Goal: Task Accomplishment & Management: Complete application form

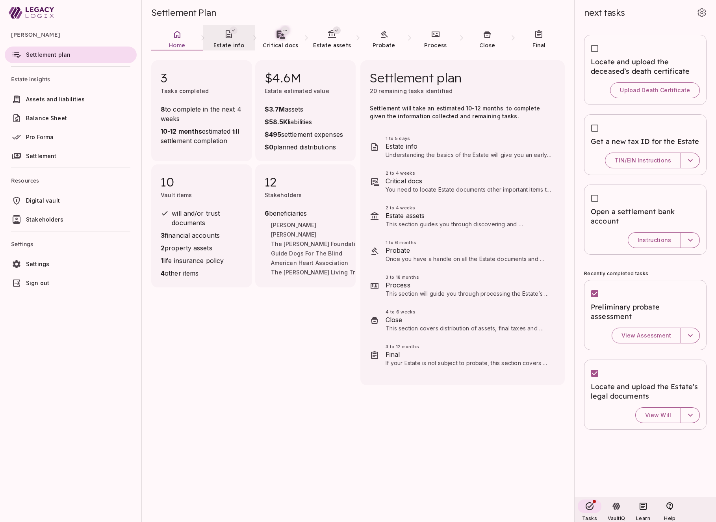
click at [228, 46] on span "Estate info" at bounding box center [229, 45] width 31 height 7
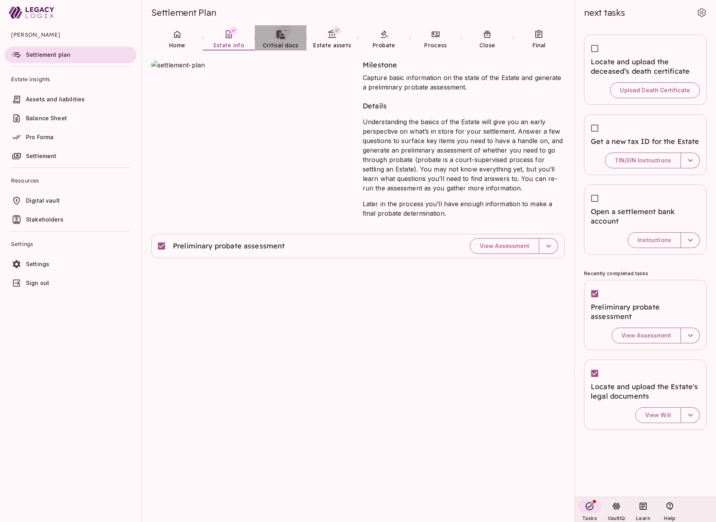
click at [281, 39] on link "Critical docs" at bounding box center [281, 39] width 52 height 28
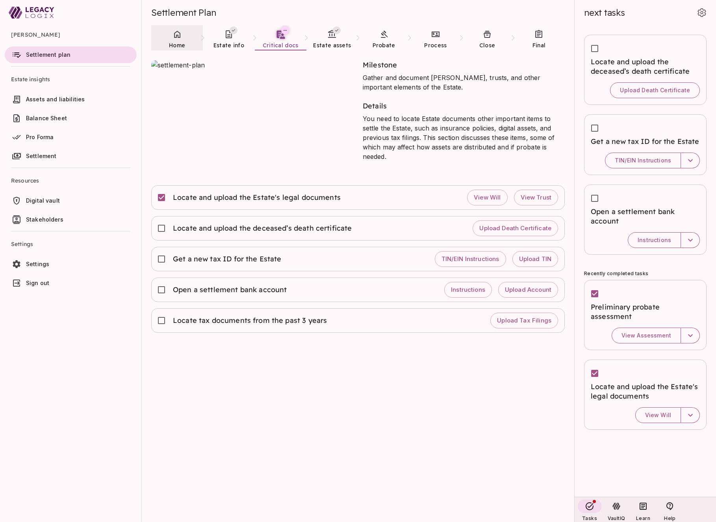
click at [180, 38] on icon at bounding box center [177, 34] width 9 height 9
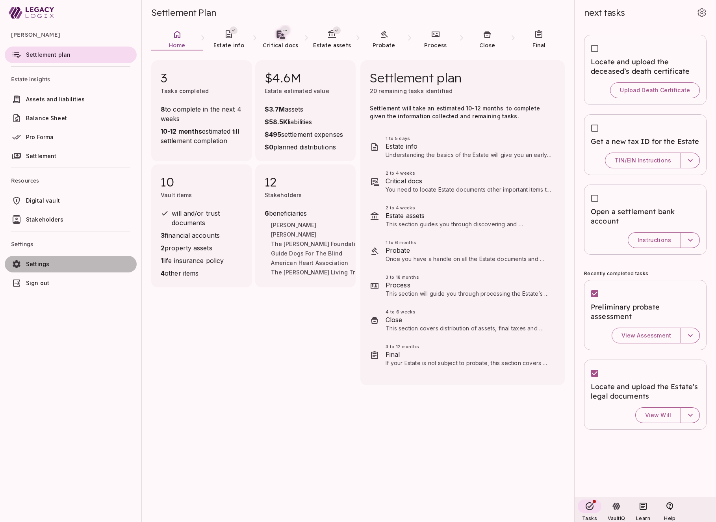
click at [56, 261] on span "Settings" at bounding box center [80, 264] width 108 height 8
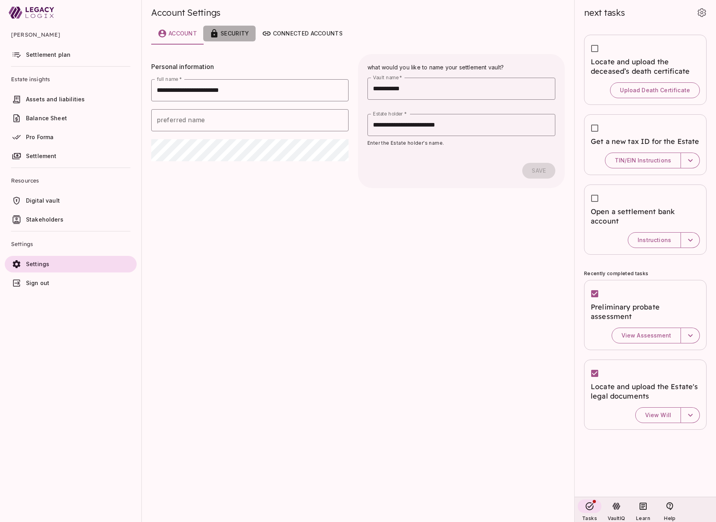
click at [238, 37] on div "Security" at bounding box center [229, 33] width 39 height 9
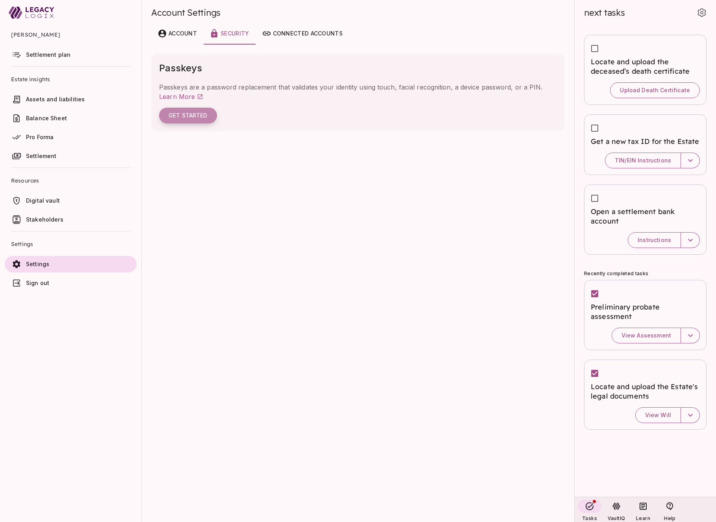
click at [198, 115] on button "Get Started" at bounding box center [188, 116] width 58 height 16
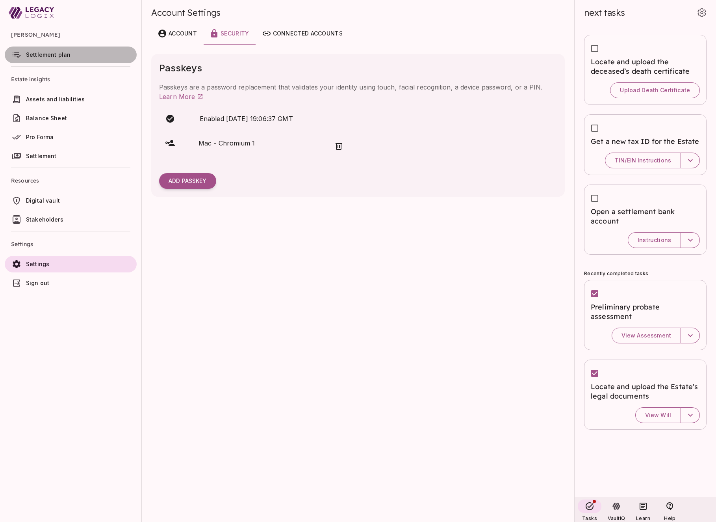
click at [44, 59] on link "Settlement plan" at bounding box center [71, 54] width 132 height 17
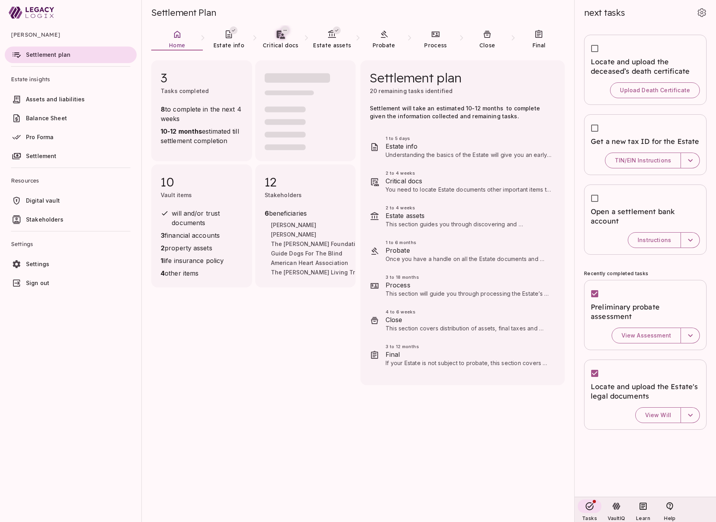
click at [37, 282] on span "Sign out" at bounding box center [37, 282] width 23 height 7
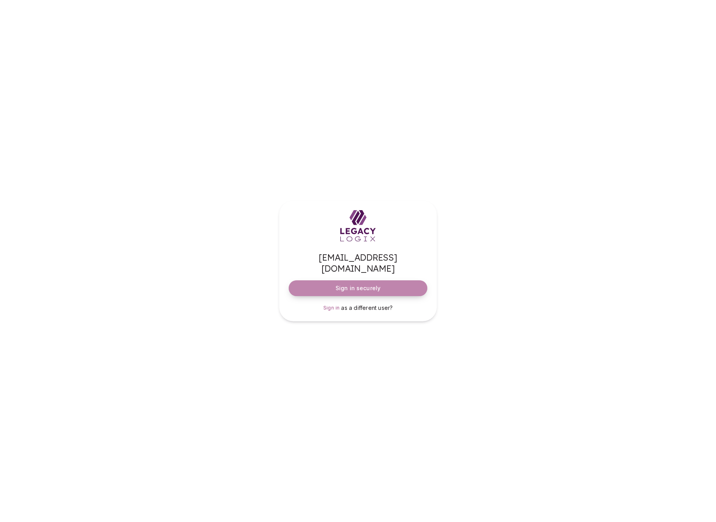
click at [333, 282] on button "Sign in securely" at bounding box center [358, 288] width 139 height 16
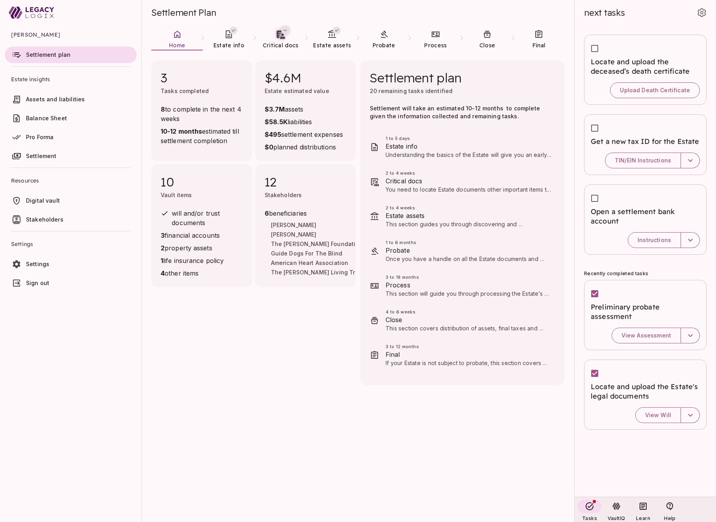
click at [261, 377] on div "3 Tasks completed 8 to complete in the next 4 weeks 10-12 months estimated till…" at bounding box center [358, 286] width 433 height 471
click at [41, 284] on span "Sign out" at bounding box center [37, 282] width 23 height 7
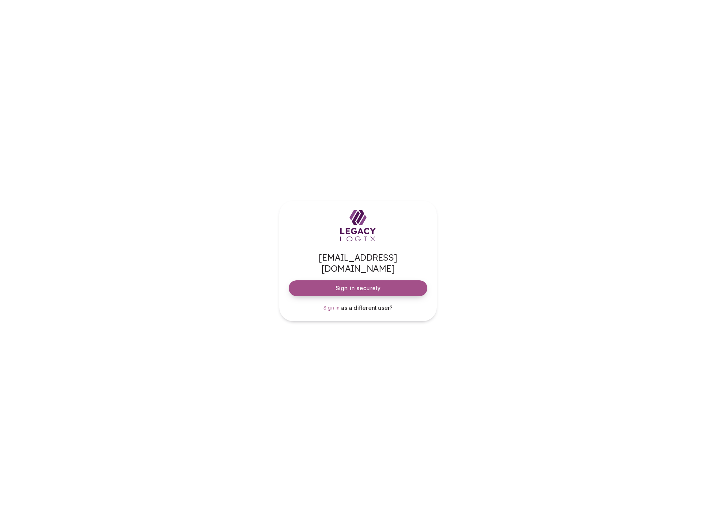
click at [373, 284] on span "Sign in securely" at bounding box center [358, 288] width 45 height 8
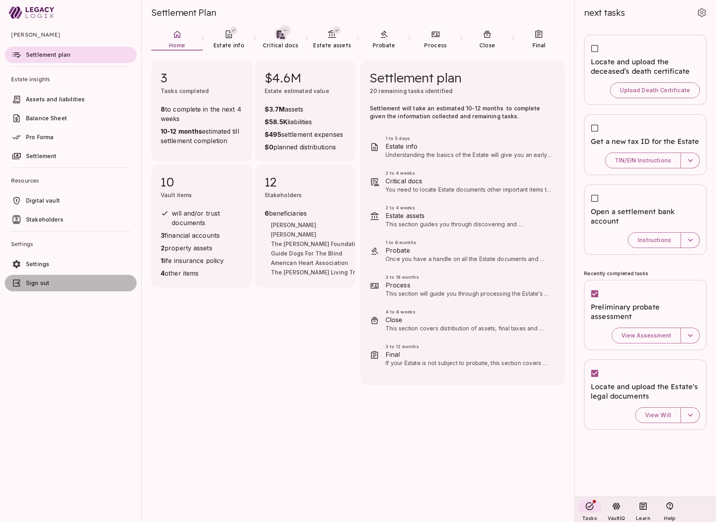
click at [57, 284] on span "Sign out" at bounding box center [80, 283] width 108 height 8
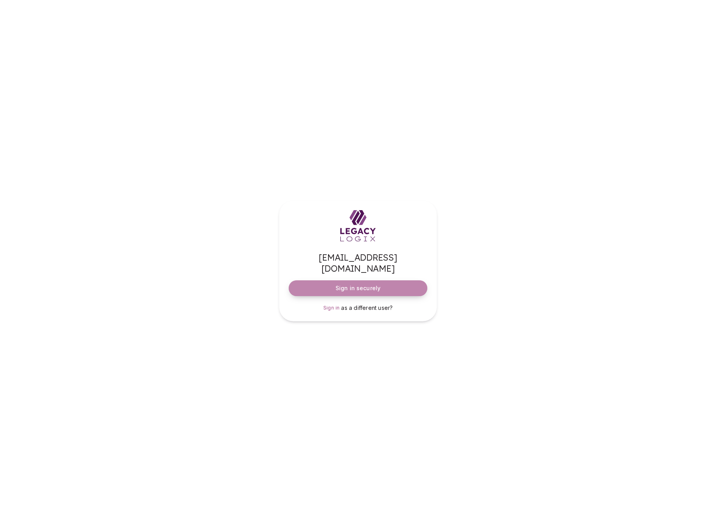
click at [336, 280] on button "Sign in securely" at bounding box center [358, 288] width 139 height 16
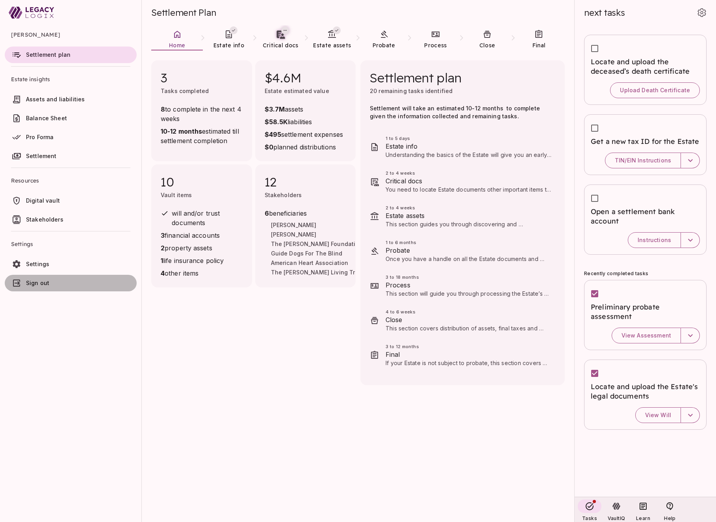
click at [69, 279] on span "Sign out" at bounding box center [80, 283] width 108 height 8
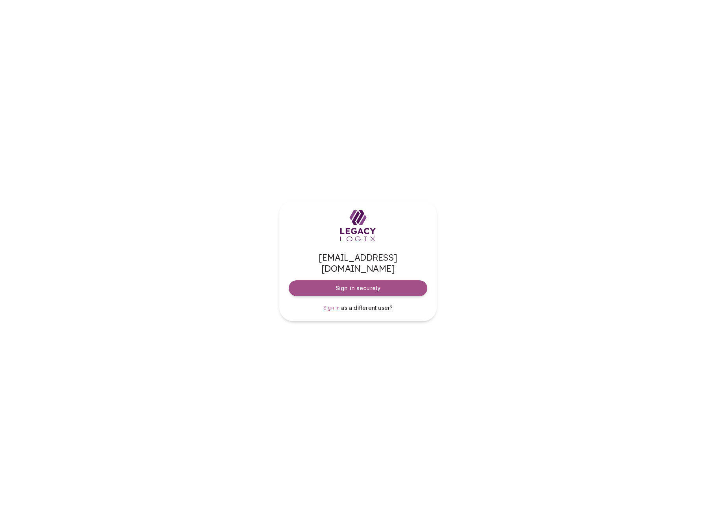
click at [333, 305] on span "Sign in" at bounding box center [331, 308] width 17 height 6
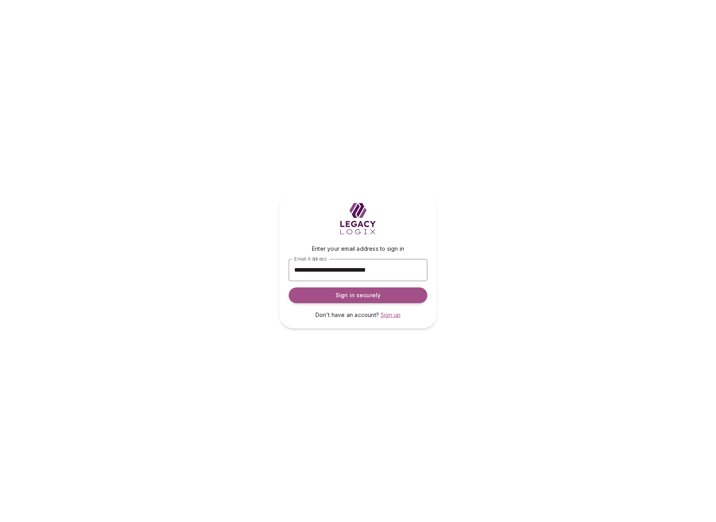
click at [392, 315] on span "Sign up" at bounding box center [391, 314] width 20 height 7
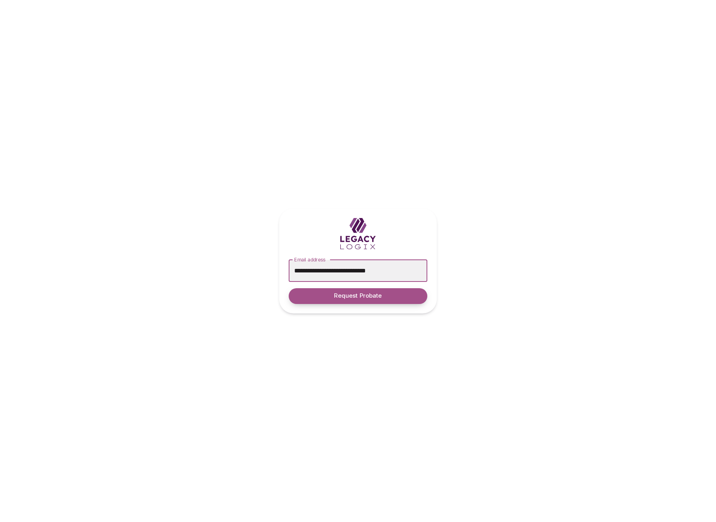
type input "**********"
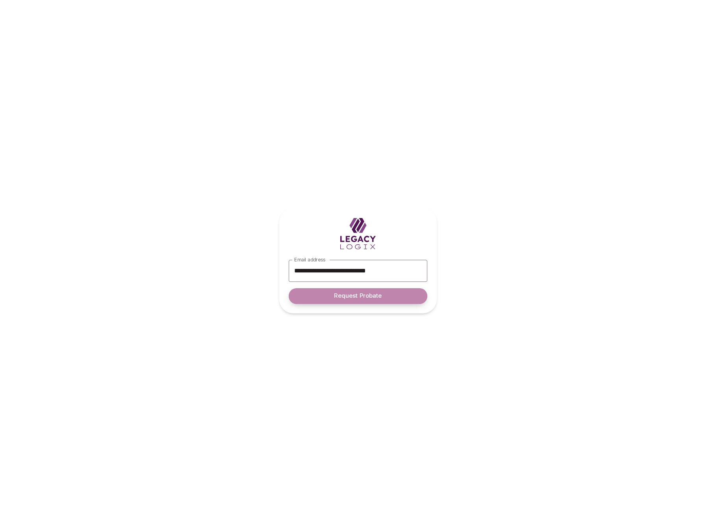
click at [353, 290] on button "Request Probate" at bounding box center [358, 296] width 139 height 16
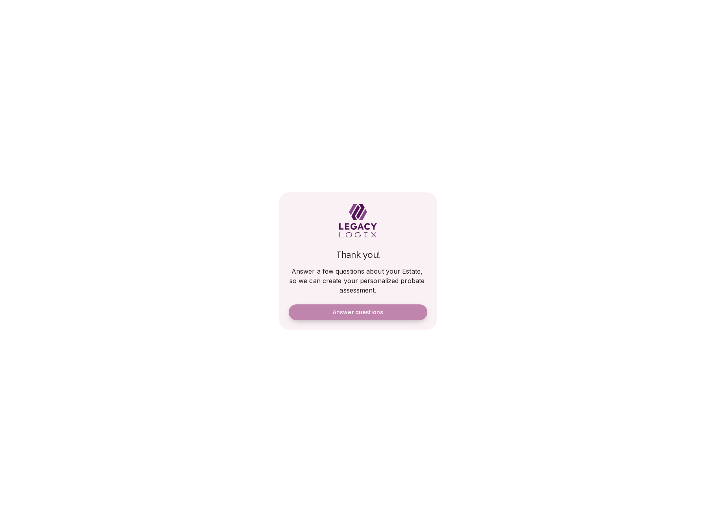
click at [358, 312] on span "Answer questions" at bounding box center [358, 312] width 50 height 7
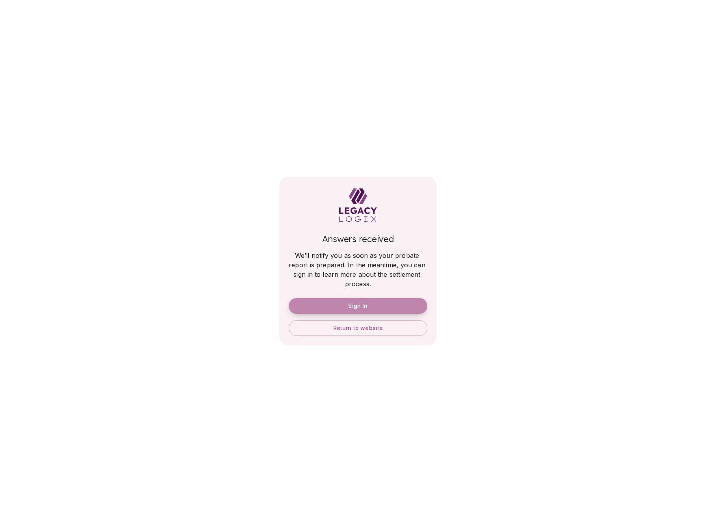
click at [378, 305] on button "Sign In" at bounding box center [358, 306] width 139 height 16
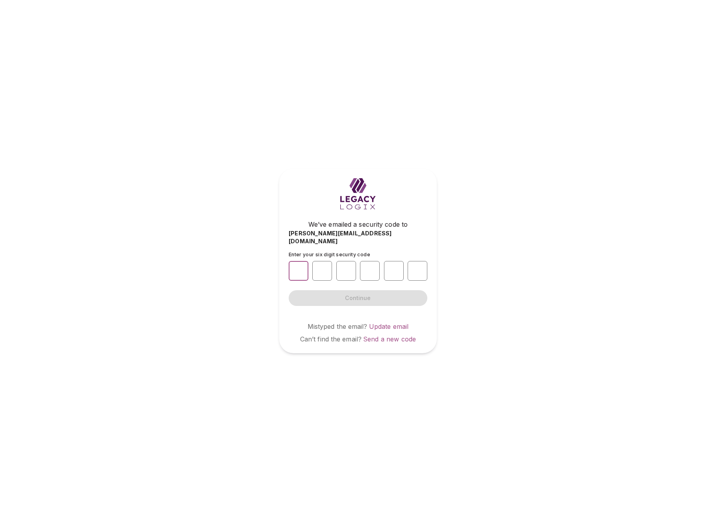
click at [299, 266] on input "number" at bounding box center [299, 271] width 20 height 20
type input "*"
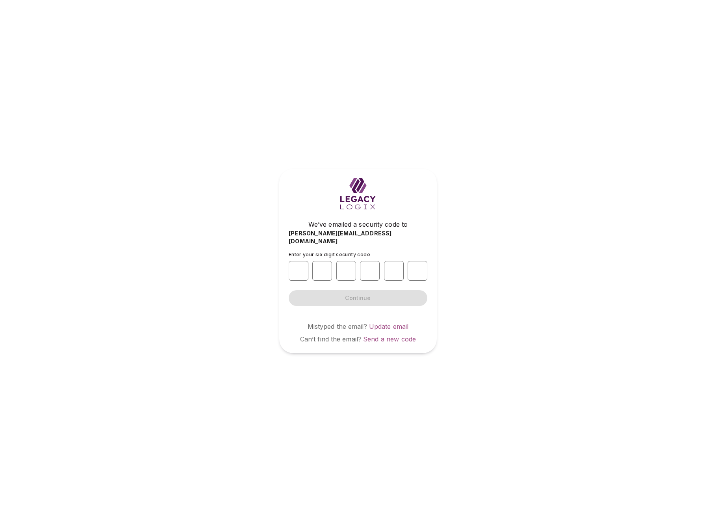
type input "*"
